Goal: Task Accomplishment & Management: Manage account settings

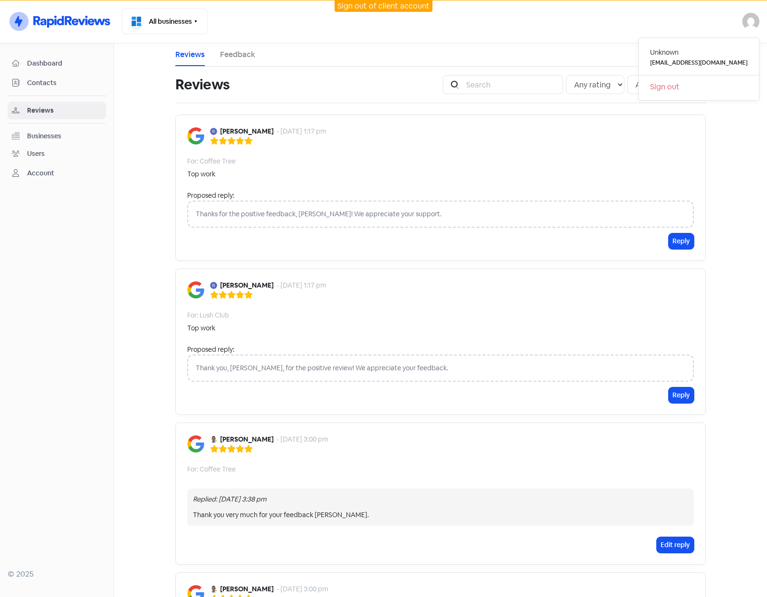
drag, startPoint x: 685, startPoint y: 87, endPoint x: 694, endPoint y: 102, distance: 16.9
click at [685, 87] on link "Sign out" at bounding box center [698, 86] width 120 height 15
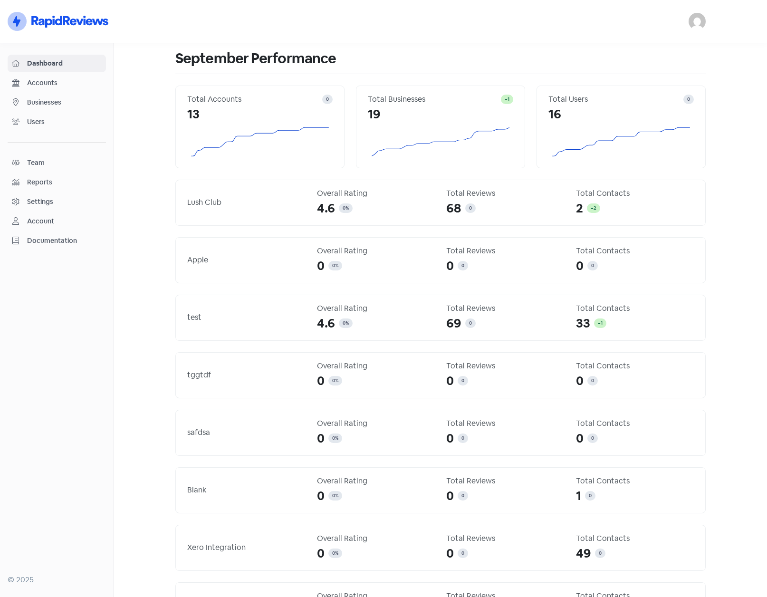
click at [699, 26] on img at bounding box center [696, 21] width 17 height 17
click at [636, 89] on link "Sign out" at bounding box center [645, 86] width 120 height 15
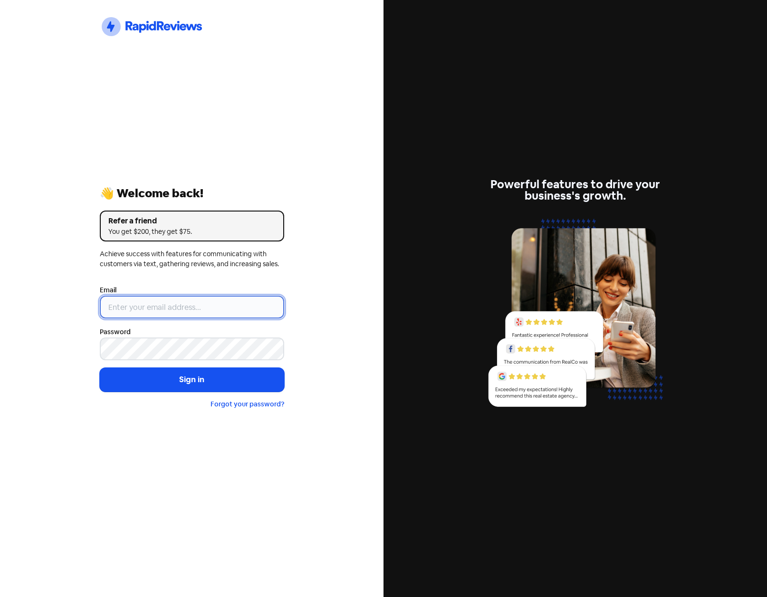
type input "support@xmarket.com.au"
drag, startPoint x: 233, startPoint y: 309, endPoint x: 56, endPoint y: 307, distance: 177.7
click at [61, 308] on div "Icon For Thunder-circle 👋 Welcome back! Refer a friend You get $200, they get $…" at bounding box center [191, 298] width 383 height 597
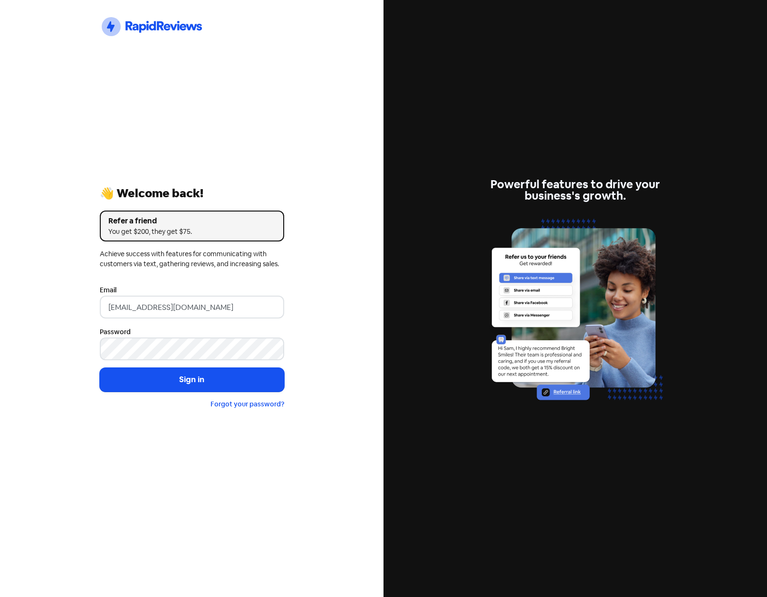
click at [330, 139] on div "Icon For Thunder-circle 👋 Welcome back! Refer a friend You get $200, they get $…" at bounding box center [191, 298] width 383 height 597
